Goal: Information Seeking & Learning: Check status

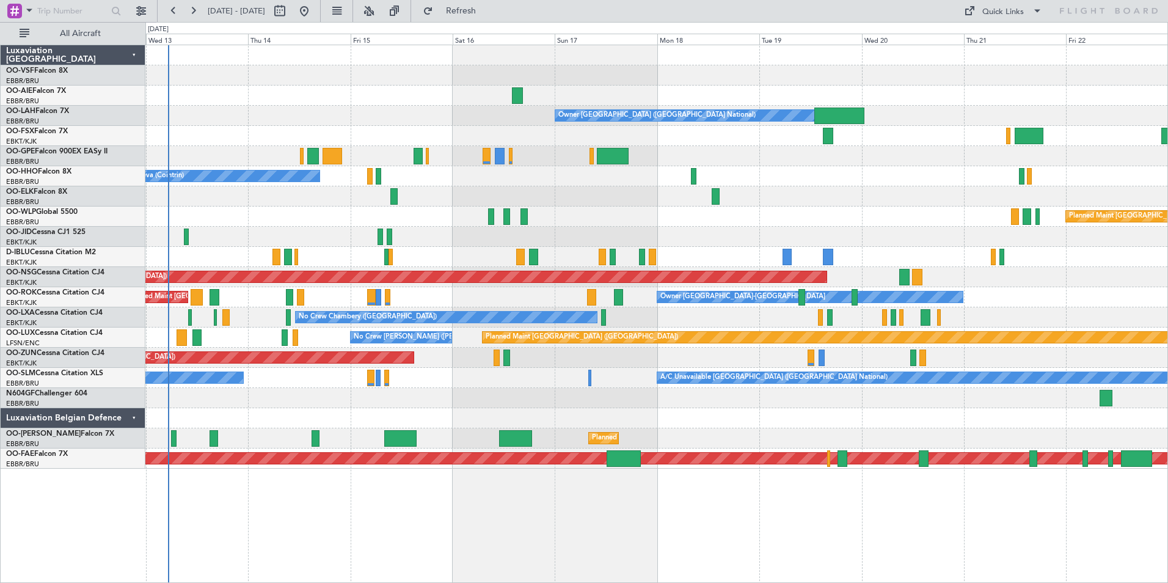
click at [587, 409] on div at bounding box center [656, 418] width 1022 height 20
click at [35, 313] on link "OO-LXA Cessna Citation CJ4" at bounding box center [54, 312] width 97 height 7
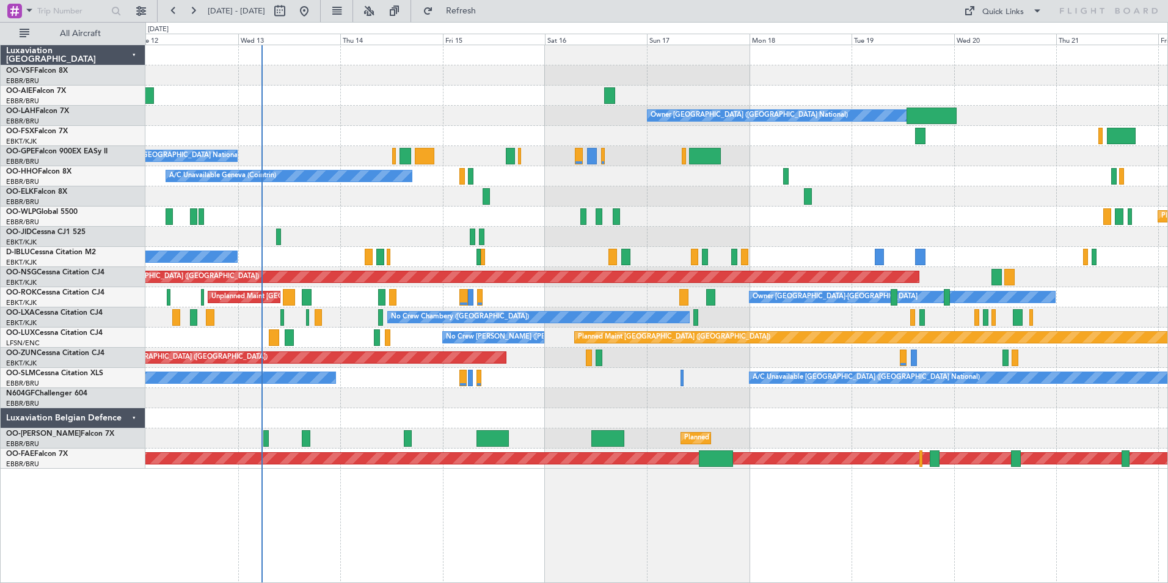
click at [250, 329] on div "Owner Brussels (Brussels National) No Crew Brussels (Brussels National) A/C Una…" at bounding box center [656, 256] width 1022 height 423
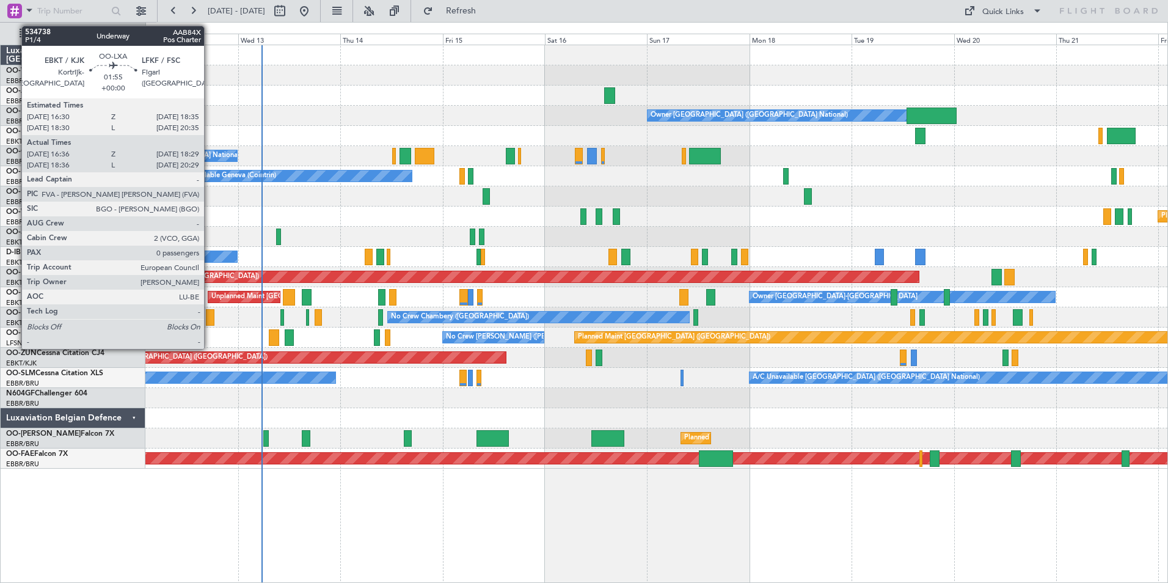
click at [210, 319] on div at bounding box center [210, 317] width 9 height 16
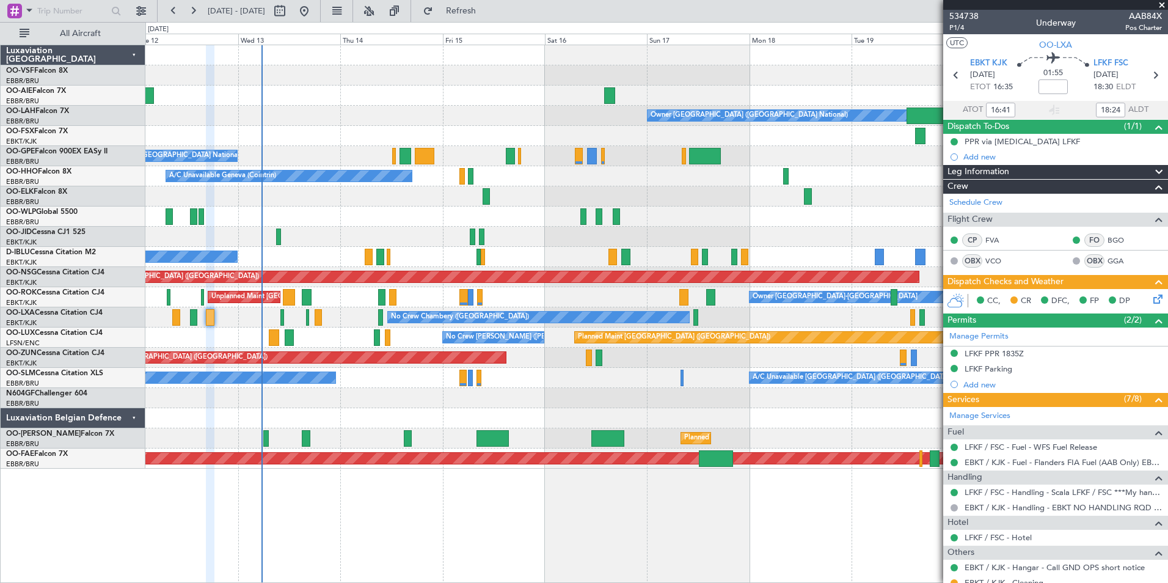
type input "18:41"
type input "20:24"
type input "16:41"
type input "18:24"
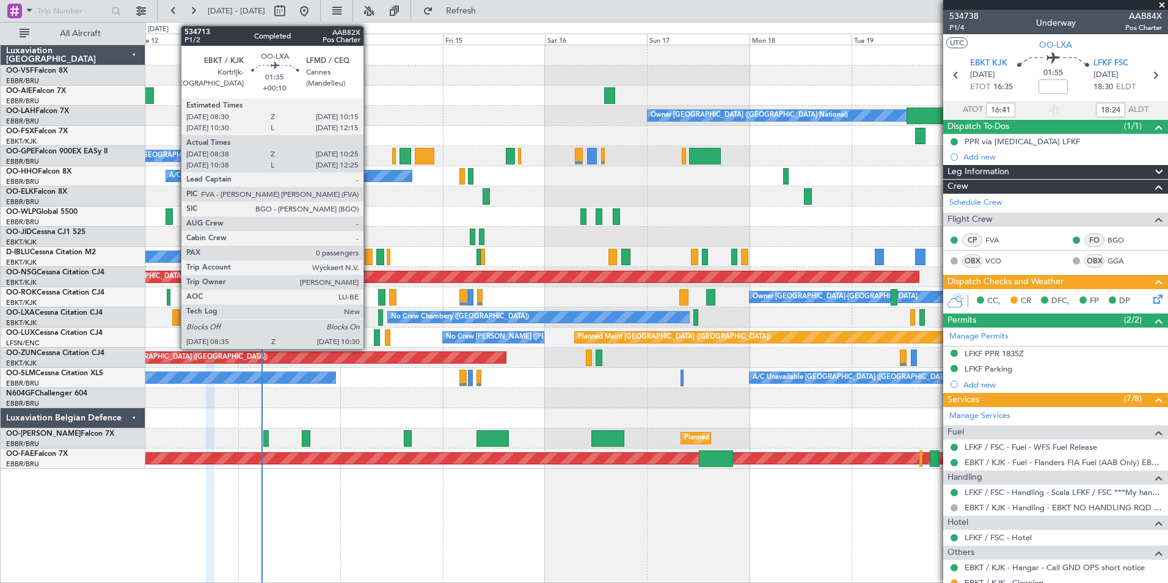
click at [175, 321] on div at bounding box center [176, 317] width 9 height 16
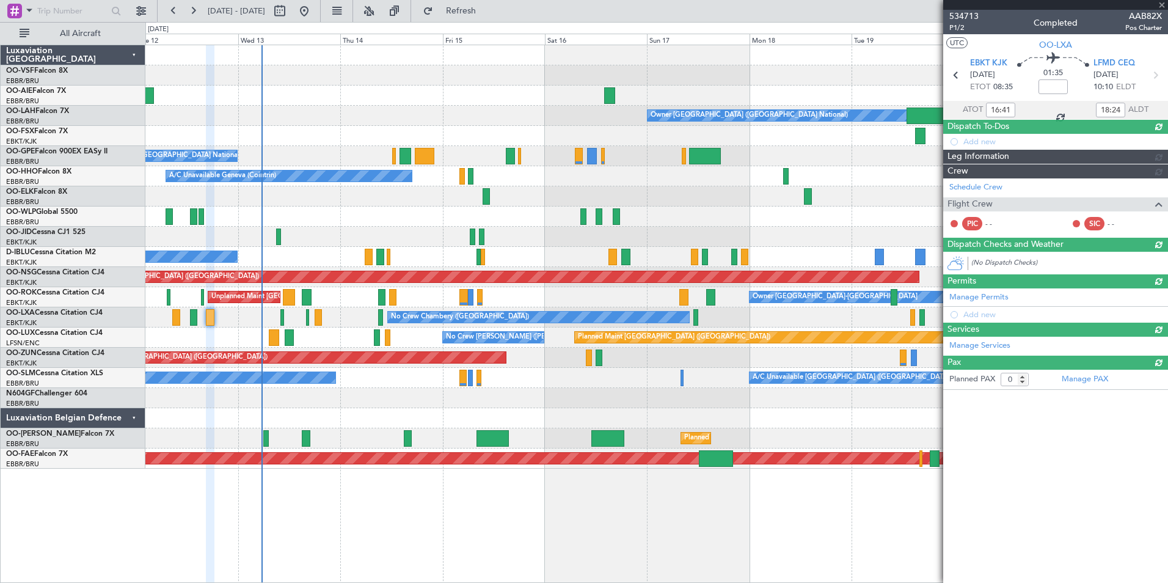
type input "+00:10"
type input "08:43"
type input "10:20"
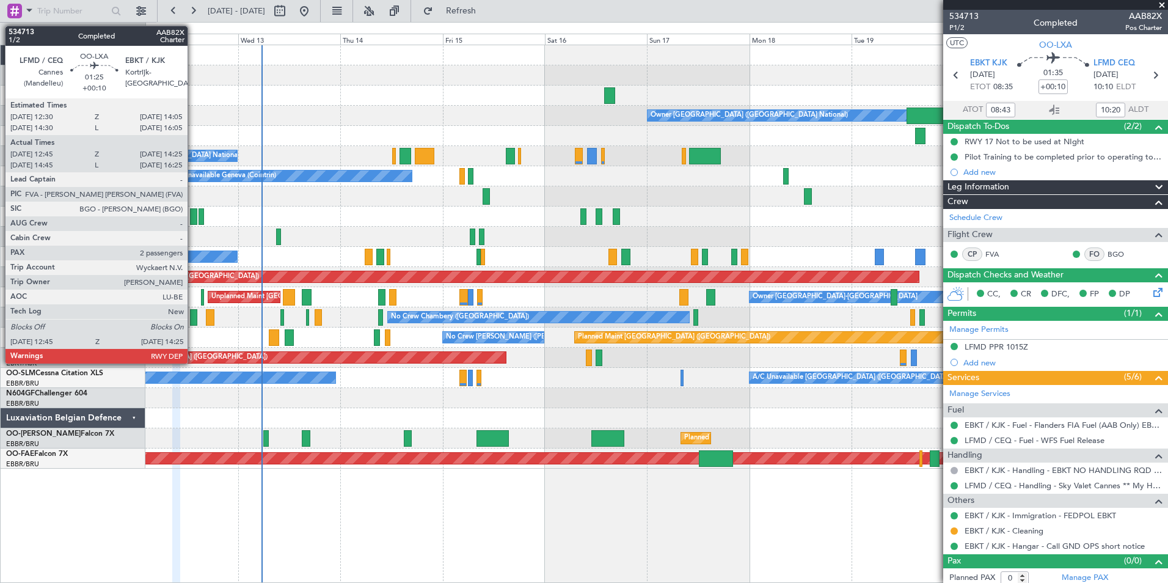
click at [193, 318] on div at bounding box center [193, 317] width 7 height 16
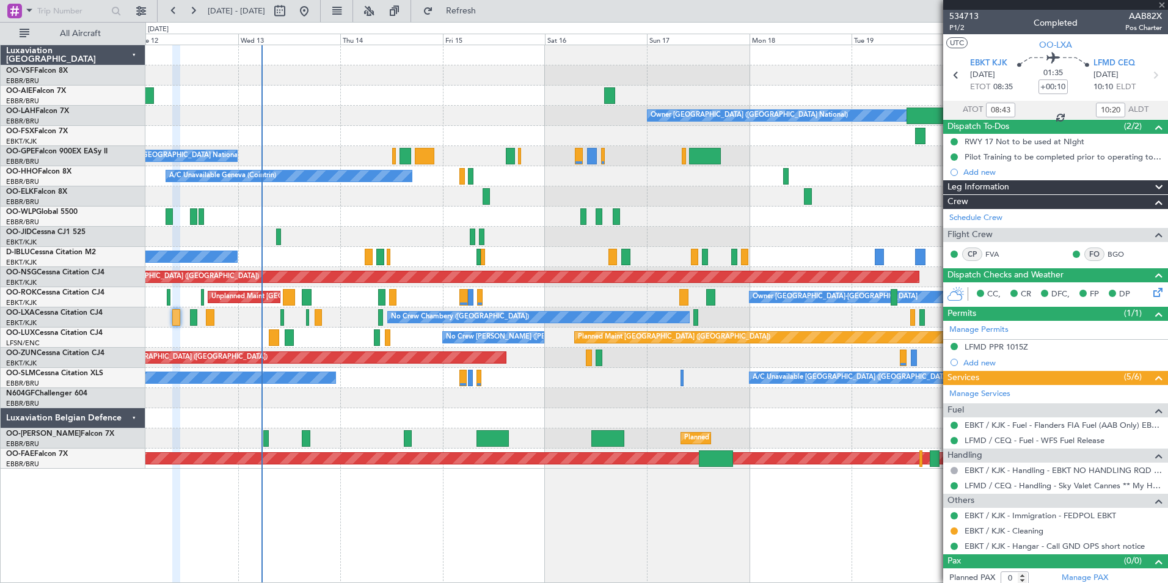
type input "12:50"
type input "14:20"
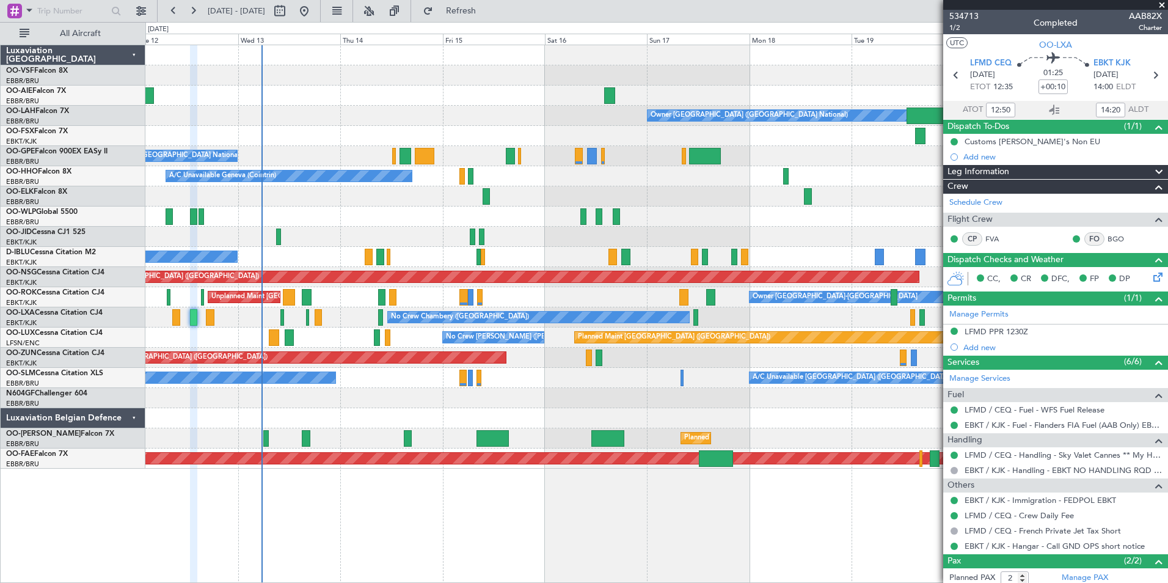
click at [1163, 4] on span at bounding box center [1162, 5] width 12 height 11
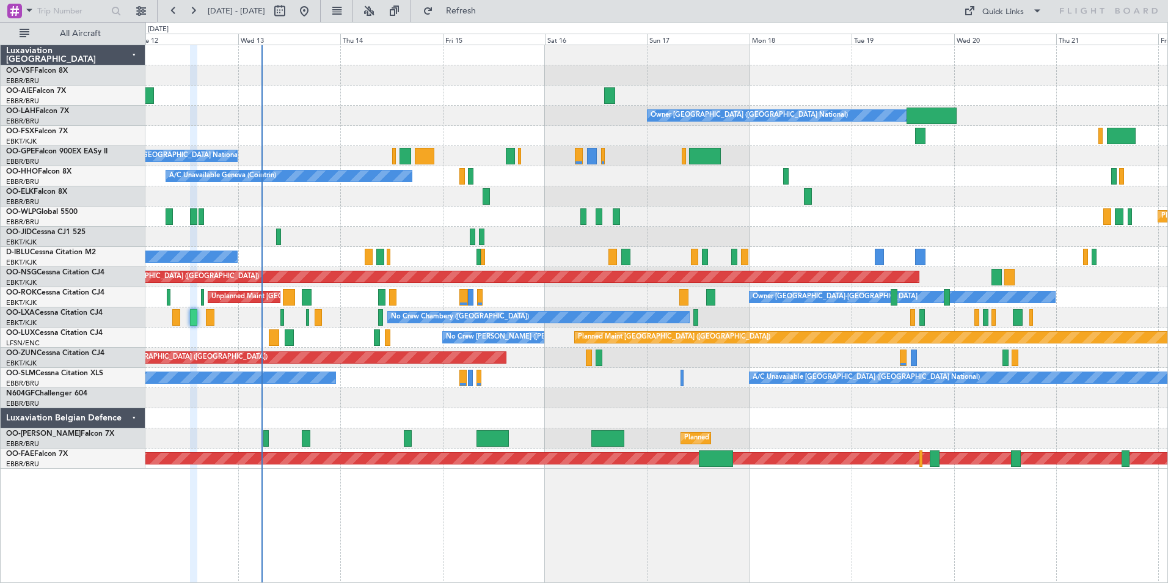
type input "0"
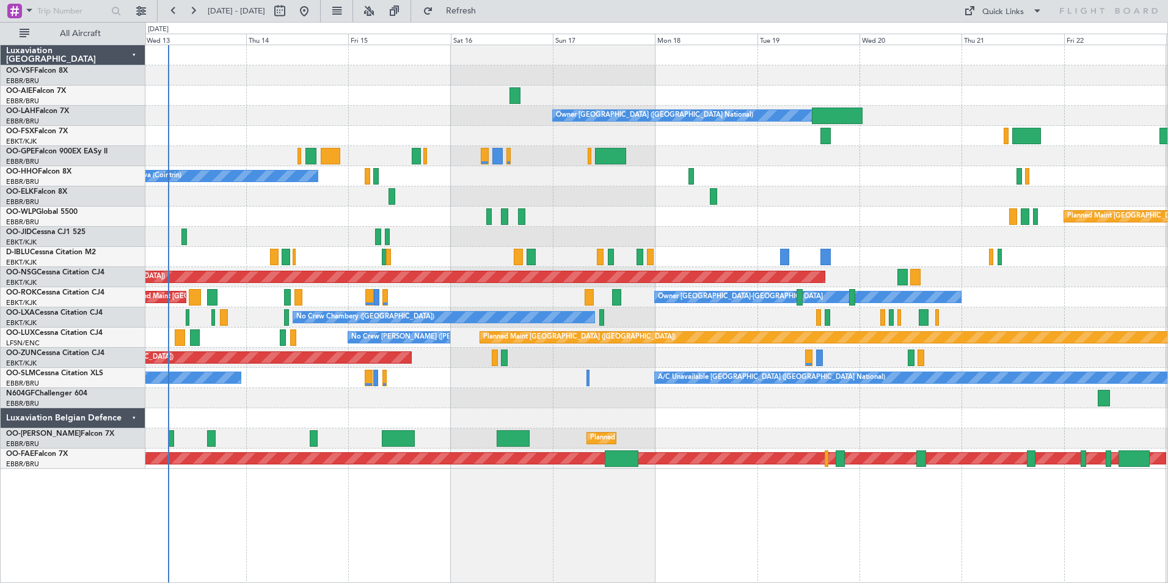
click at [459, 300] on div "Owner [GEOGRAPHIC_DATA]-[GEOGRAPHIC_DATA] Unplanned Maint [GEOGRAPHIC_DATA]-[GE…" at bounding box center [656, 297] width 1022 height 20
click at [194, 9] on button at bounding box center [193, 11] width 20 height 20
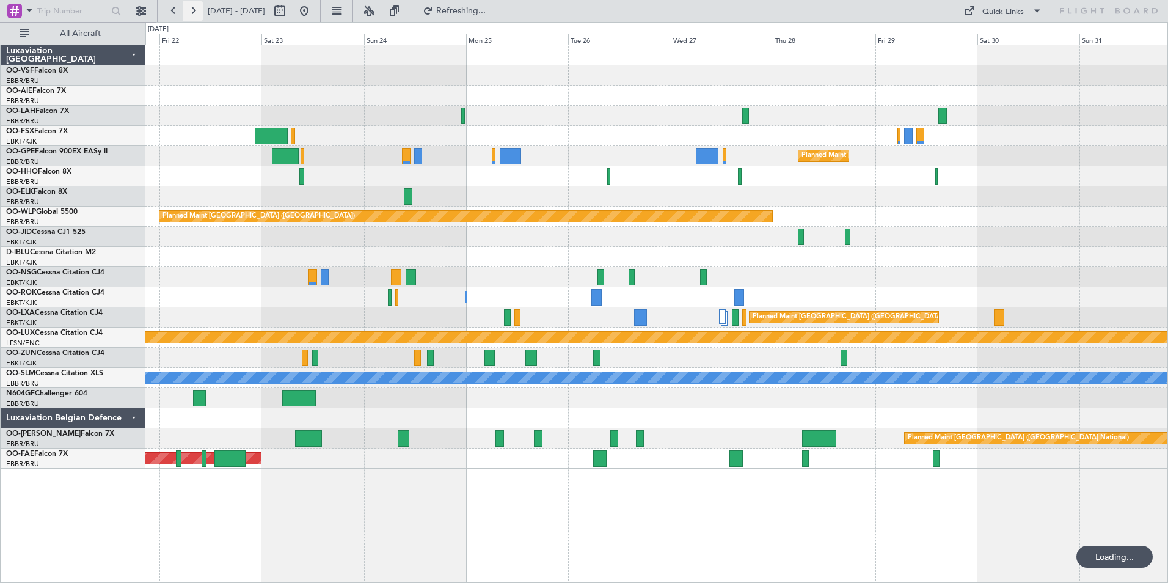
click at [194, 9] on button at bounding box center [193, 11] width 20 height 20
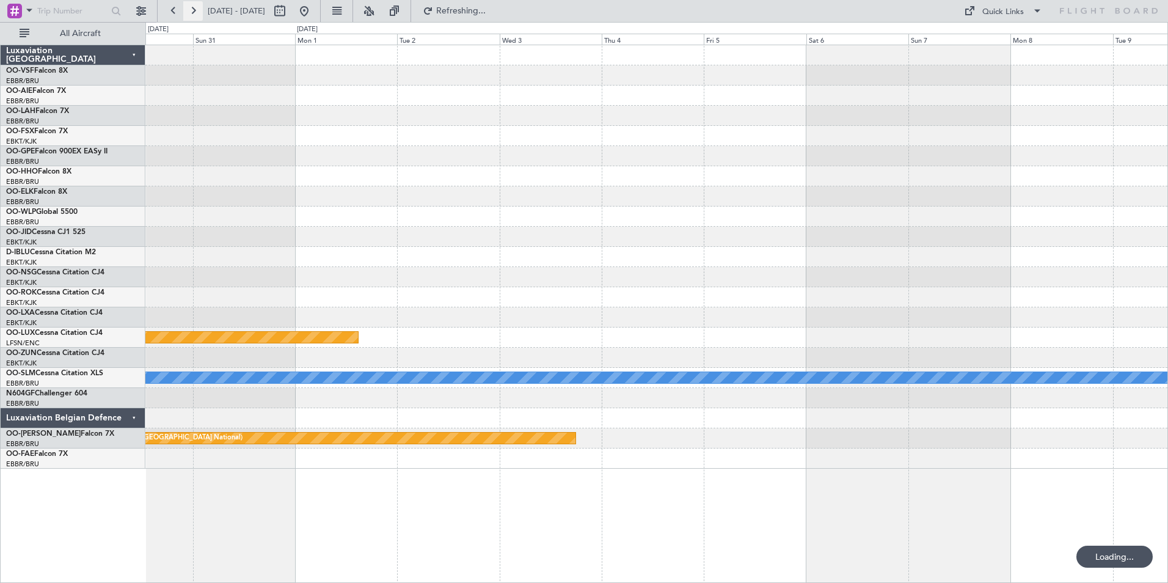
click at [194, 9] on button at bounding box center [193, 11] width 20 height 20
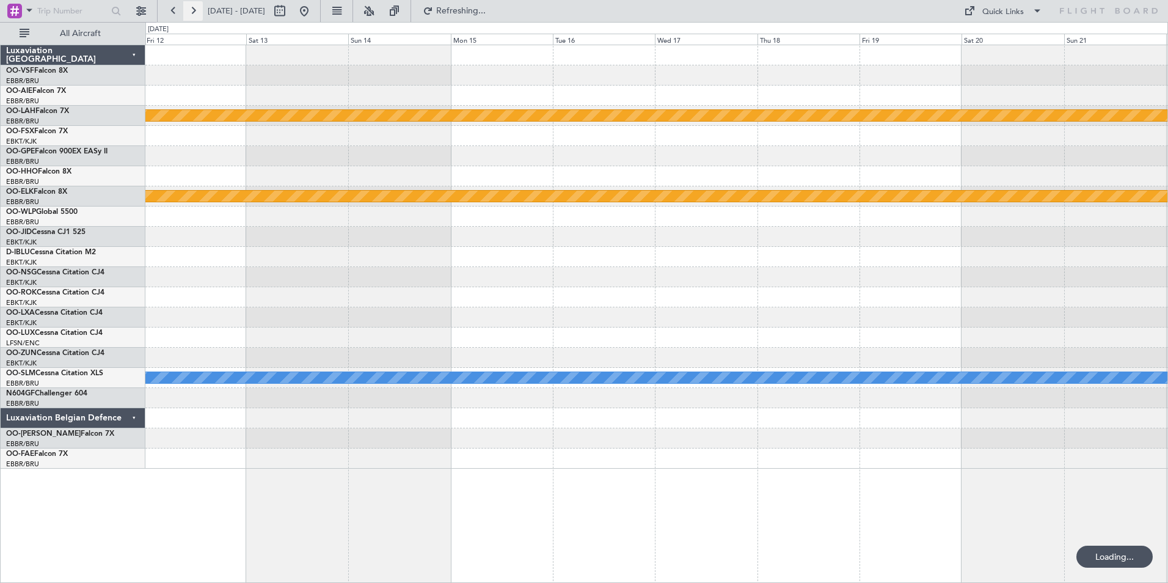
click at [194, 9] on button at bounding box center [193, 11] width 20 height 20
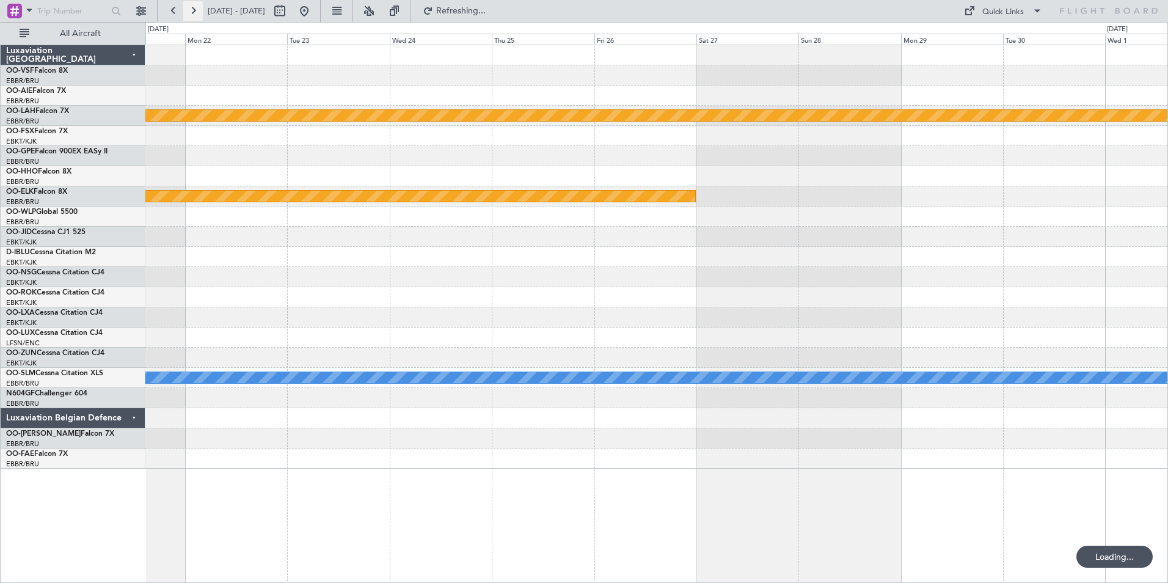
click at [194, 9] on button at bounding box center [193, 11] width 20 height 20
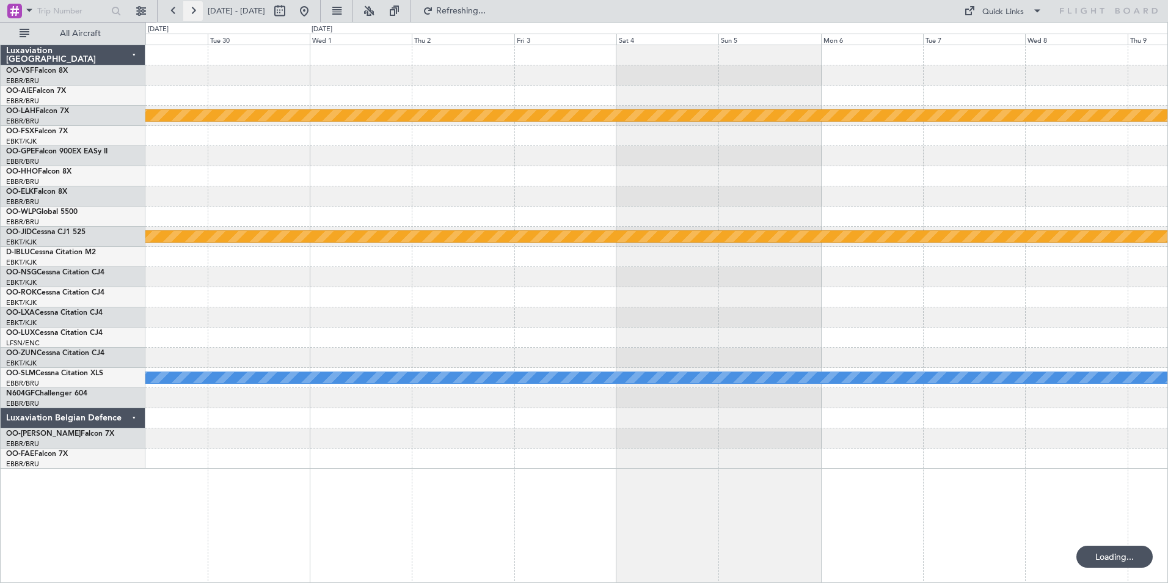
click at [194, 9] on button at bounding box center [193, 11] width 20 height 20
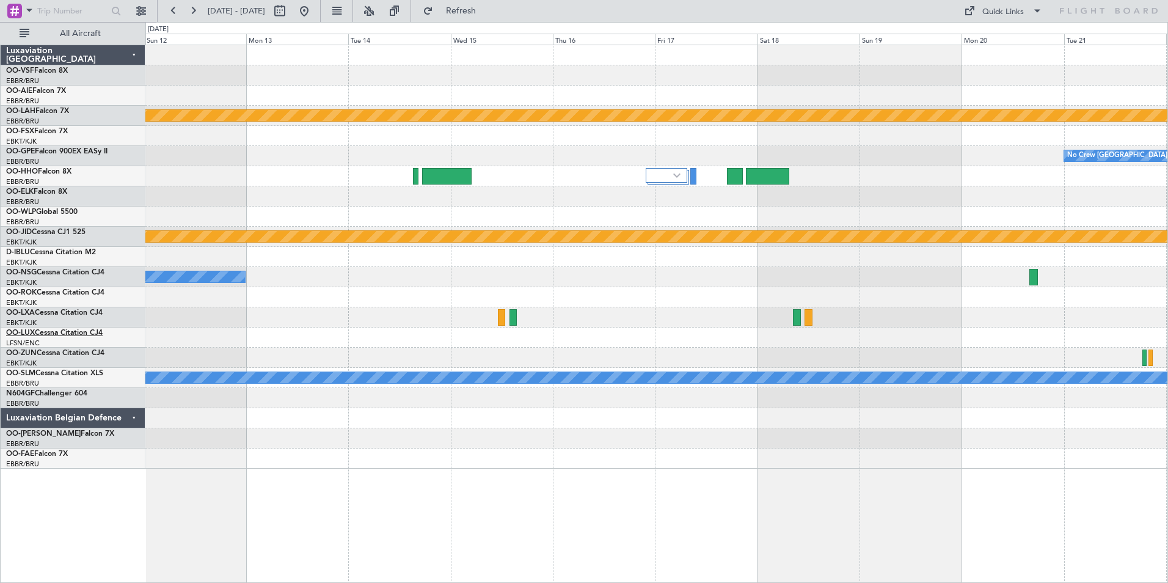
click at [29, 334] on span "OO-LUX" at bounding box center [20, 332] width 29 height 7
click at [487, 12] on span "Refresh" at bounding box center [461, 11] width 51 height 9
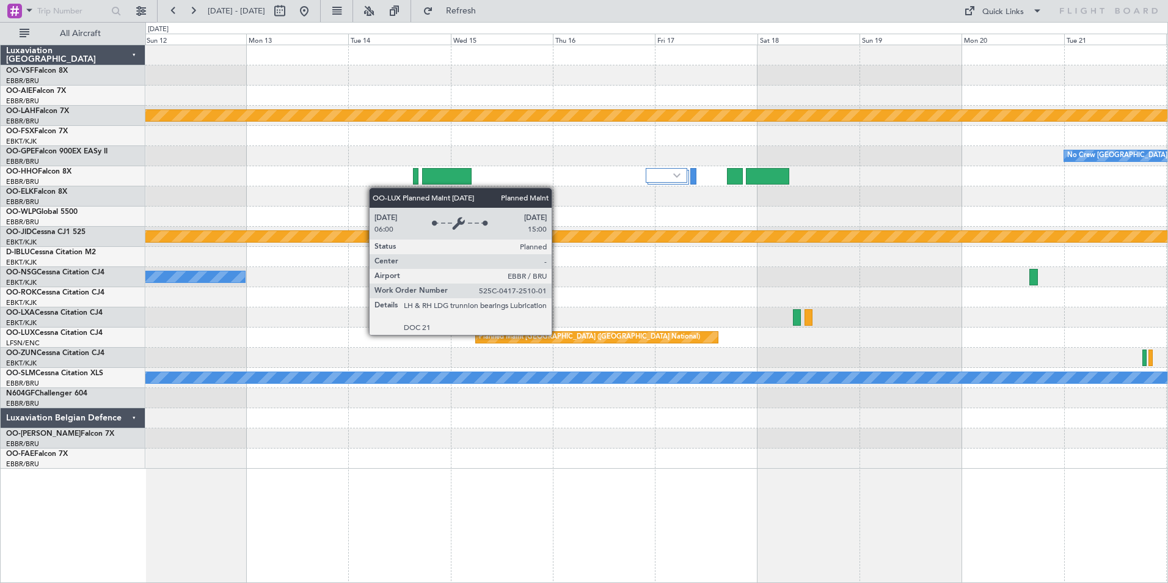
click at [557, 334] on div "Planned Maint [GEOGRAPHIC_DATA] ([GEOGRAPHIC_DATA] National)" at bounding box center [589, 337] width 221 height 18
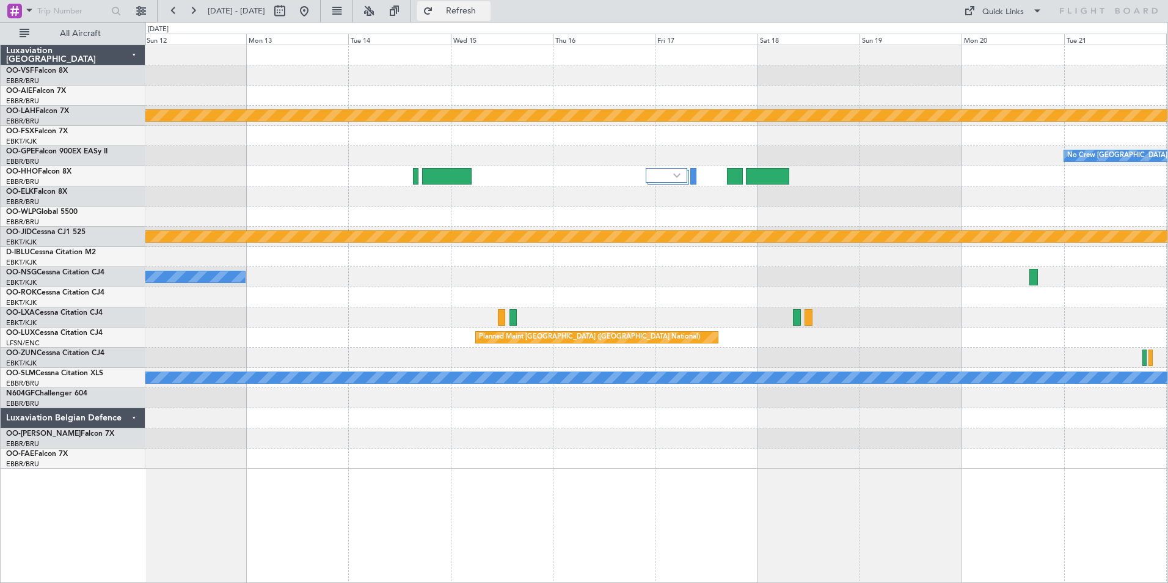
click at [487, 10] on span "Refresh" at bounding box center [461, 11] width 51 height 9
click at [314, 9] on button at bounding box center [304, 11] width 20 height 20
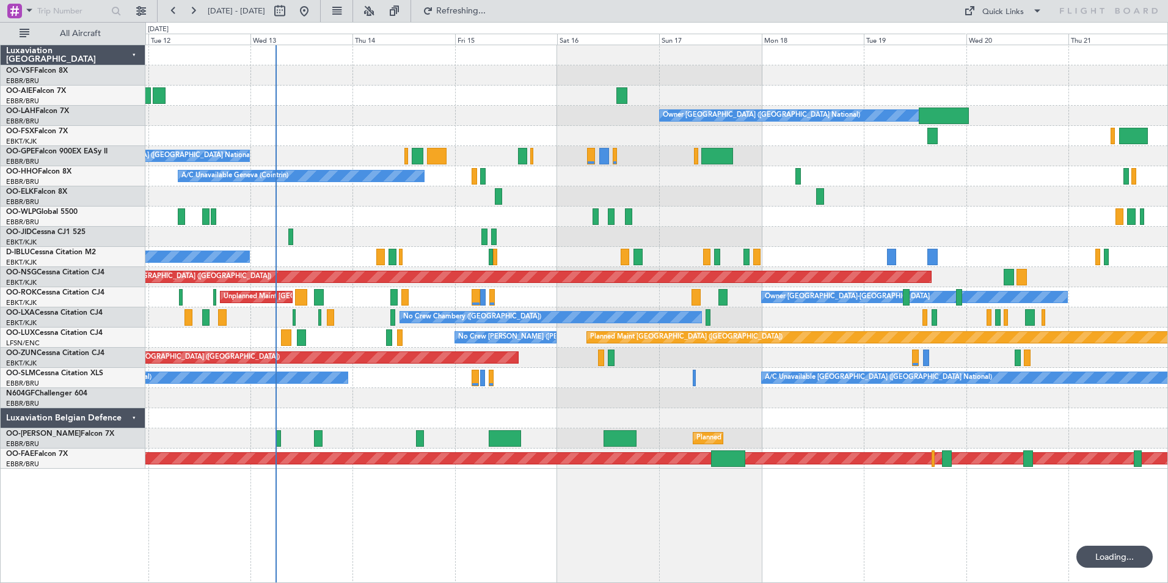
click at [728, 404] on div at bounding box center [656, 398] width 1022 height 20
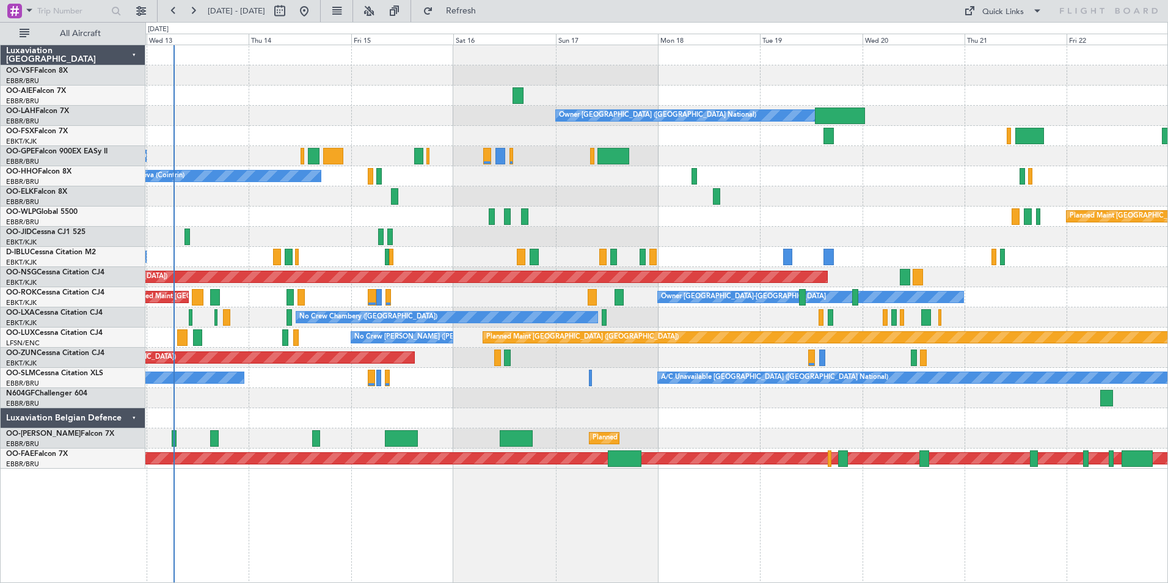
click at [511, 517] on div "Owner Brussels (Brussels National) No Crew Brussels (Brussels National) A/C Una…" at bounding box center [656, 314] width 1023 height 538
click at [175, 8] on button at bounding box center [174, 11] width 20 height 20
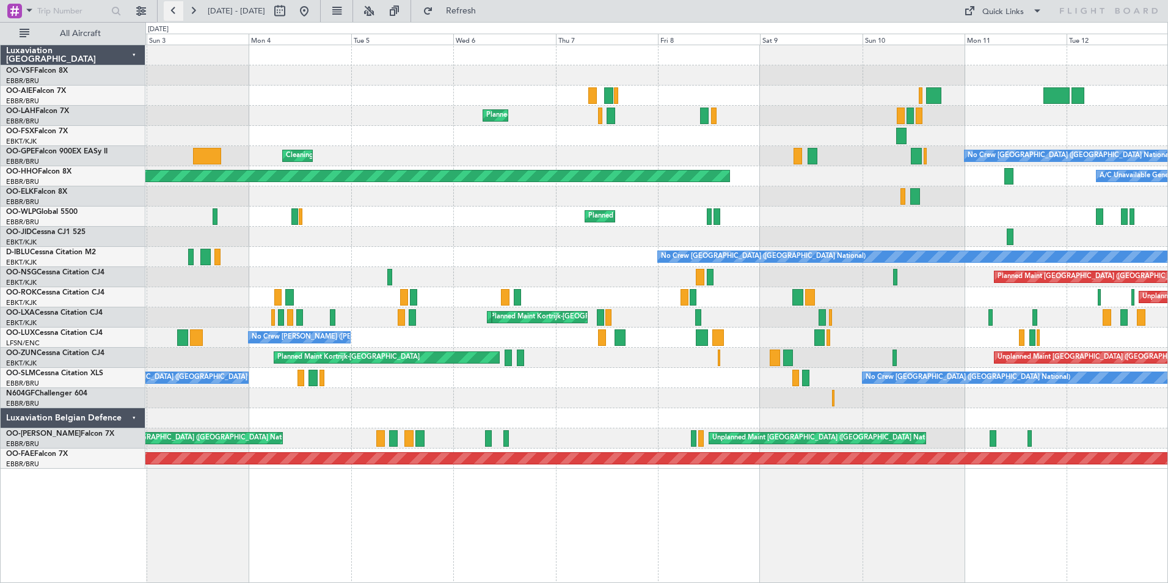
click at [175, 8] on button at bounding box center [174, 11] width 20 height 20
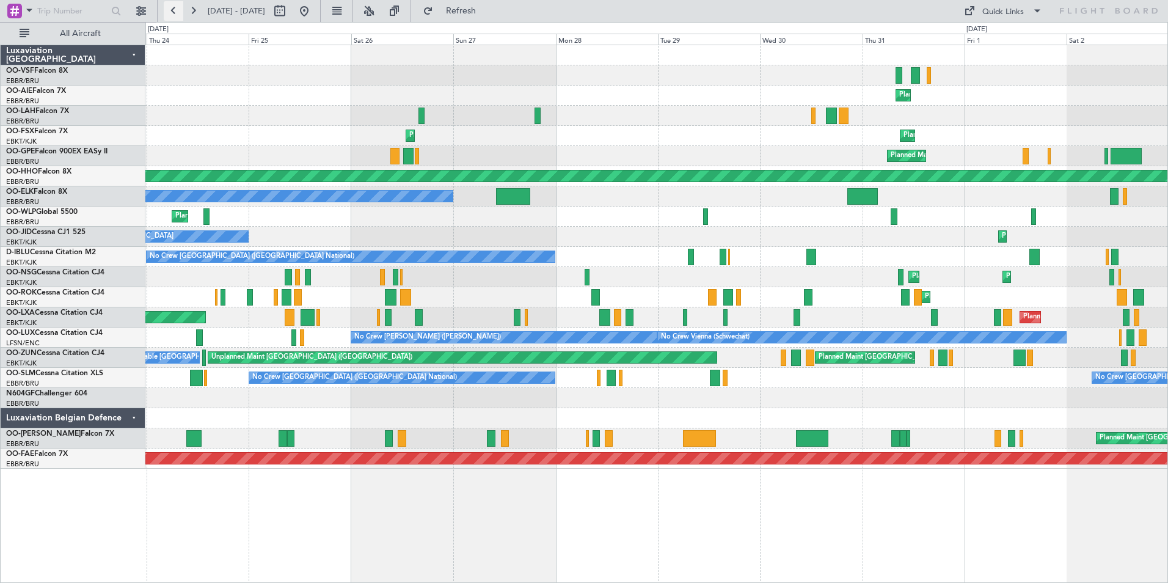
click at [175, 8] on button at bounding box center [174, 11] width 20 height 20
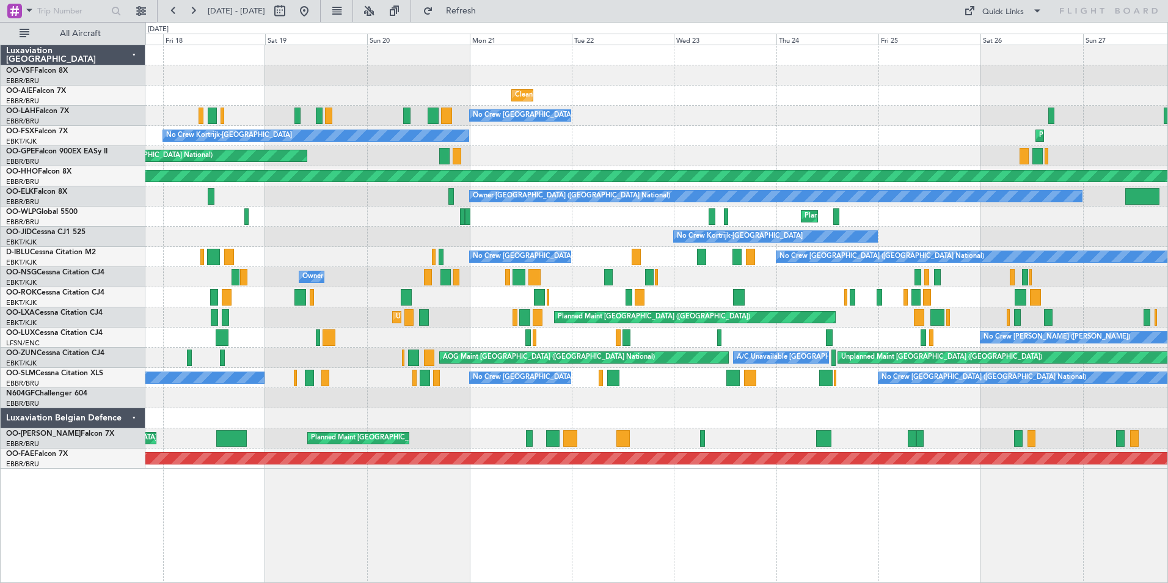
click at [679, 341] on div "No Crew Nancy (Essey) No Crew Nancy (Essey) No Crew Vienna (Schwechat) Planned …" at bounding box center [656, 337] width 1022 height 20
click at [314, 15] on button at bounding box center [304, 11] width 20 height 20
